Goal: Information Seeking & Learning: Learn about a topic

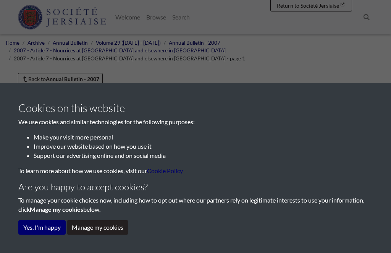
click at [47, 228] on button "Yes, I'm happy" at bounding box center [41, 227] width 47 height 15
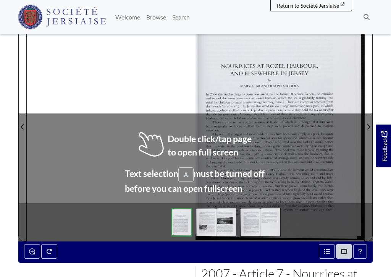
scroll to position [189, 0]
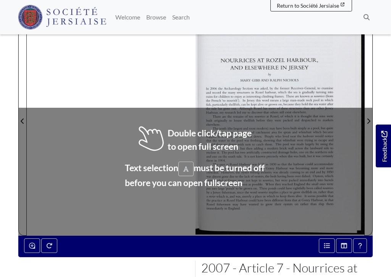
click at [60, 78] on div at bounding box center [196, 116] width 338 height 239
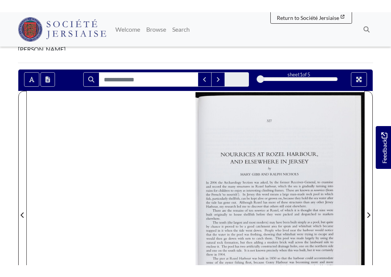
scroll to position [157, 0]
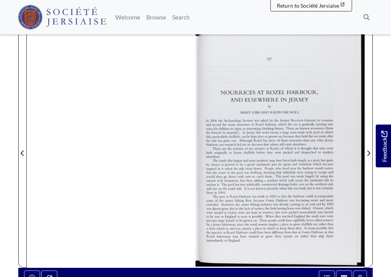
click at [368, 149] on span "Next Page" at bounding box center [369, 153] width 8 height 9
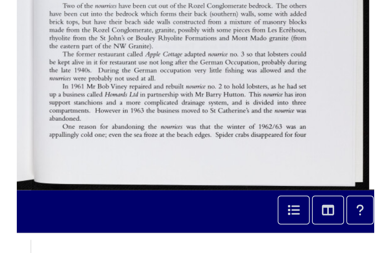
scroll to position [191, 0]
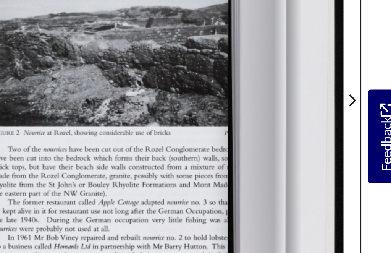
click at [367, 116] on icon "Next Page" at bounding box center [369, 119] width 4 height 6
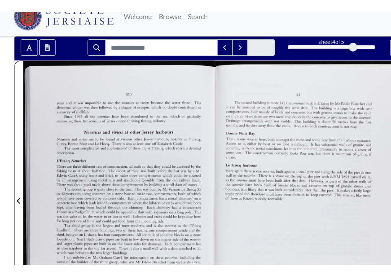
scroll to position [138, 0]
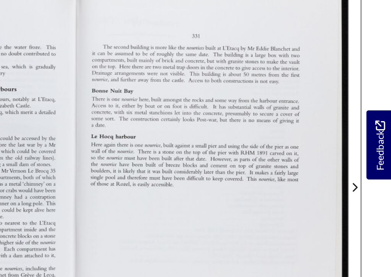
click at [367, 169] on icon "Next Page" at bounding box center [369, 172] width 4 height 6
click at [365, 168] on span "Next Page" at bounding box center [369, 172] width 8 height 9
click at [367, 169] on icon "Next Page" at bounding box center [369, 172] width 4 height 6
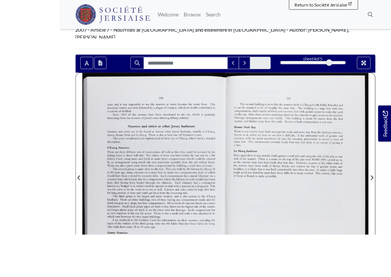
scroll to position [157, 0]
